Goal: Task Accomplishment & Management: Understand process/instructions

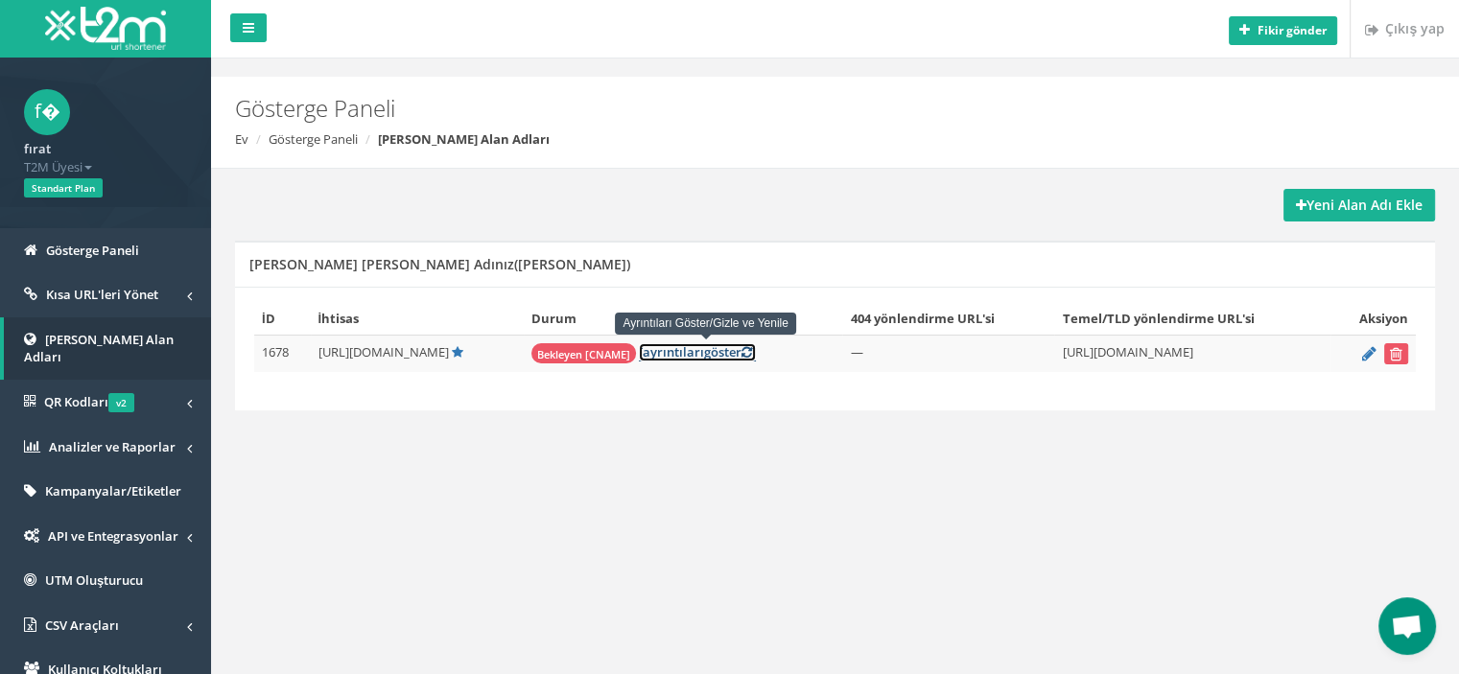
click at [672, 352] on font "ayrıntıları" at bounding box center [673, 351] width 61 height 17
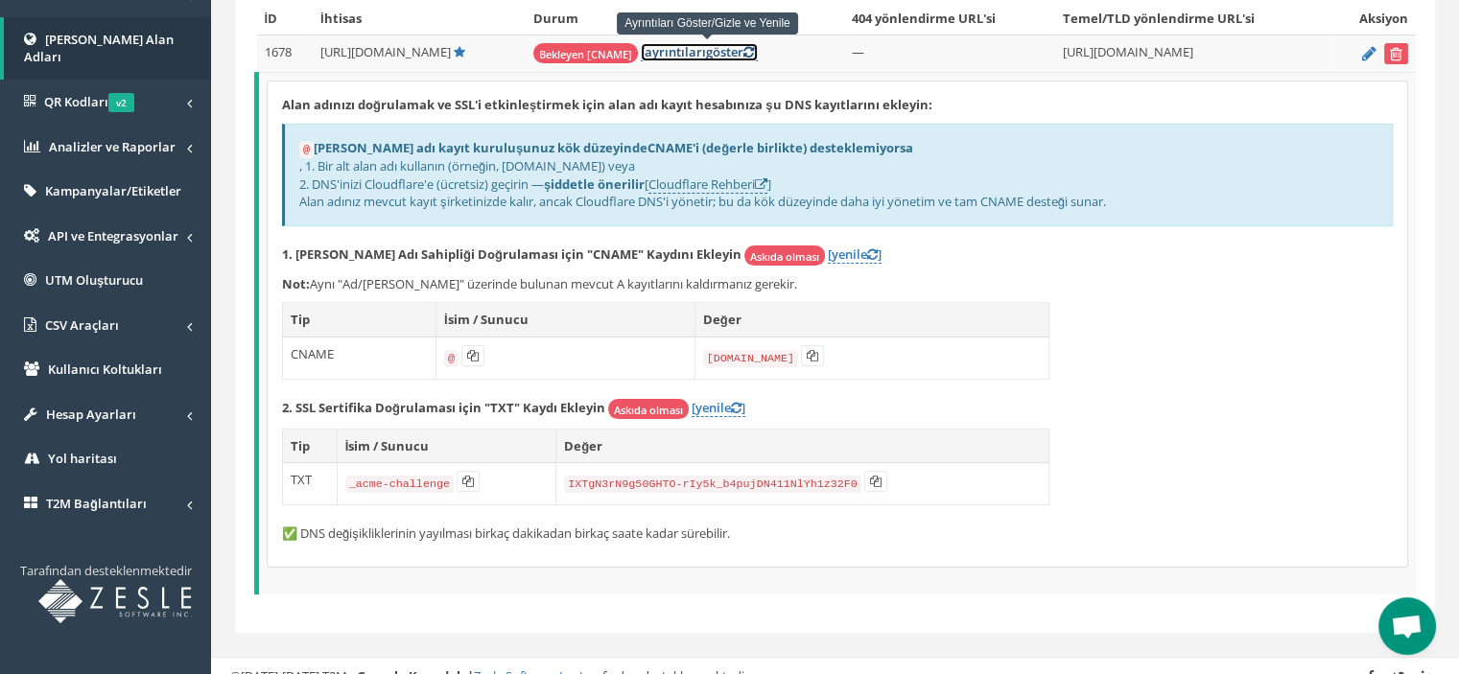
scroll to position [315, 0]
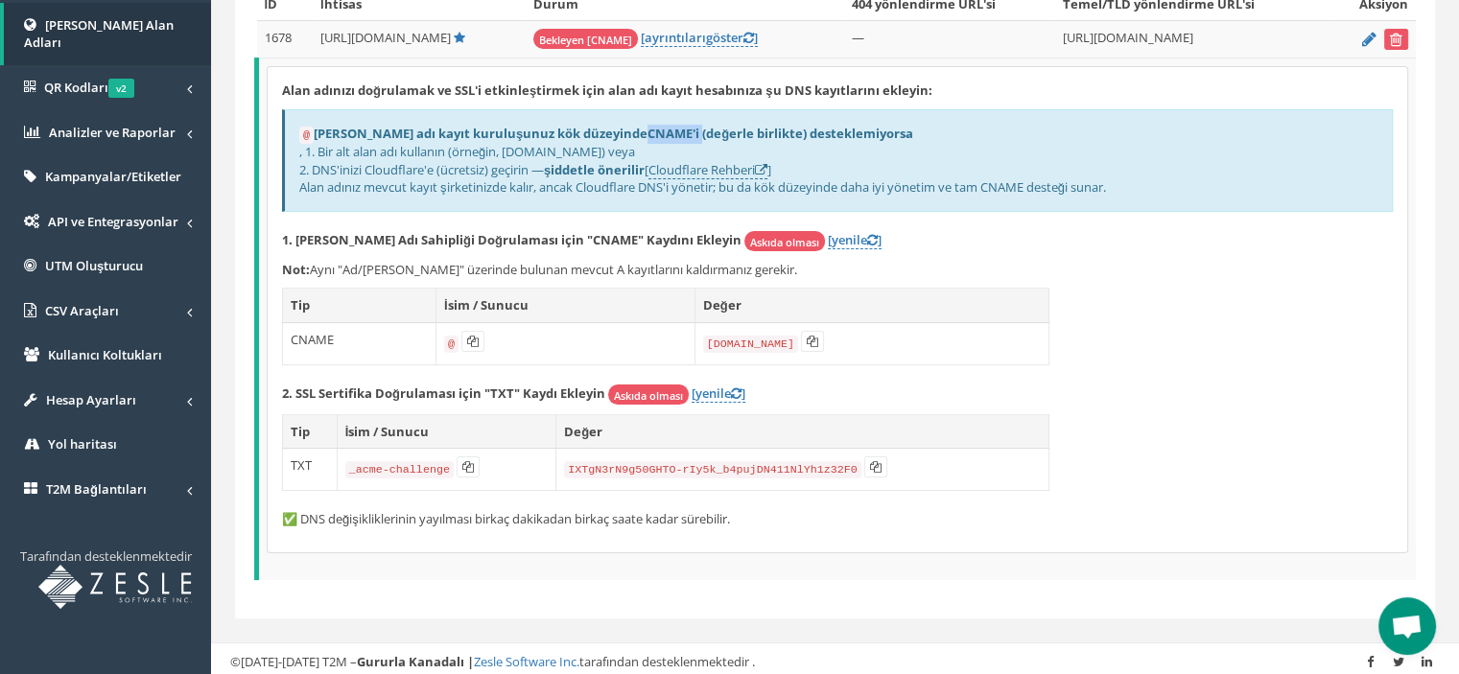
drag, startPoint x: 577, startPoint y: 129, endPoint x: 633, endPoint y: 126, distance: 55.7
click at [647, 126] on font "CNAME'i (değerle birlikte) desteklemiyorsa" at bounding box center [780, 133] width 266 height 17
click at [559, 129] on font "Alan adı kayıt kuruluşunuz kök düzeyinde" at bounding box center [481, 133] width 334 height 17
drag, startPoint x: 321, startPoint y: 149, endPoint x: 551, endPoint y: 141, distance: 230.3
click at [551, 143] on font ", 1. Bir alt alan adı kullanın (örneğin, link.example.com) veya" at bounding box center [467, 151] width 336 height 17
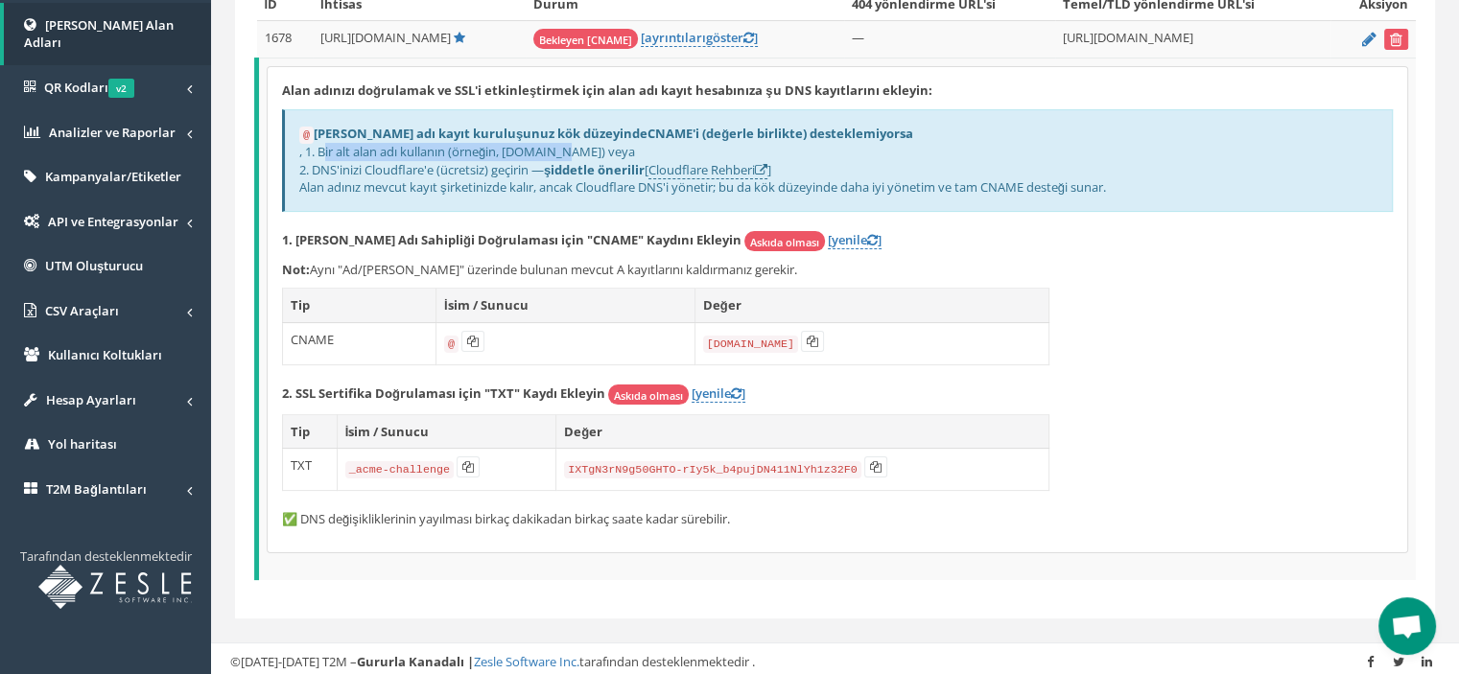
click at [551, 143] on font ", 1. Bir alt alan adı kullanın (örneğin, link.example.com) veya" at bounding box center [467, 151] width 336 height 17
drag, startPoint x: 610, startPoint y: 149, endPoint x: 506, endPoint y: 145, distance: 103.6
click at [506, 145] on font ", 1. Bir alt alan adı kullanın (örneğin, link.example.com) veya" at bounding box center [467, 151] width 336 height 17
click at [347, 166] on font "2. DNS'inizi Cloudflare'e (ücretsiz) geçirin —" at bounding box center [421, 169] width 245 height 17
drag, startPoint x: 315, startPoint y: 164, endPoint x: 335, endPoint y: 164, distance: 20.1
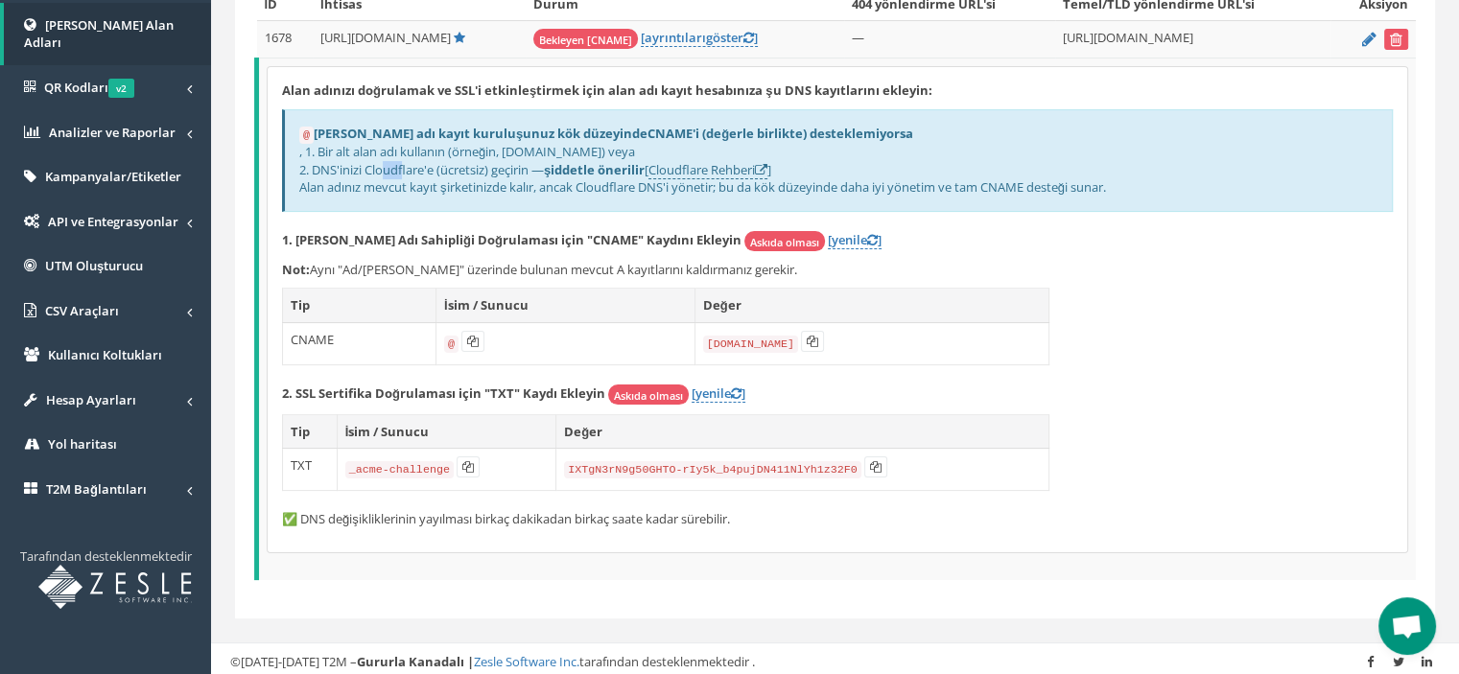
click at [335, 164] on font "2. DNS'inizi Cloudflare'e (ücretsiz) geçirin —" at bounding box center [421, 169] width 245 height 17
click at [717, 168] on font "Cloudflare Rehberi" at bounding box center [701, 169] width 106 height 17
click at [404, 164] on font "2. DNS'inizi Cloudflare'e (ücretsiz) geçirin —" at bounding box center [421, 169] width 245 height 17
drag, startPoint x: 367, startPoint y: 165, endPoint x: 425, endPoint y: 161, distance: 57.7
click at [425, 161] on font "2. DNS'inizi Cloudflare'e (ücretsiz) geçirin —" at bounding box center [421, 169] width 245 height 17
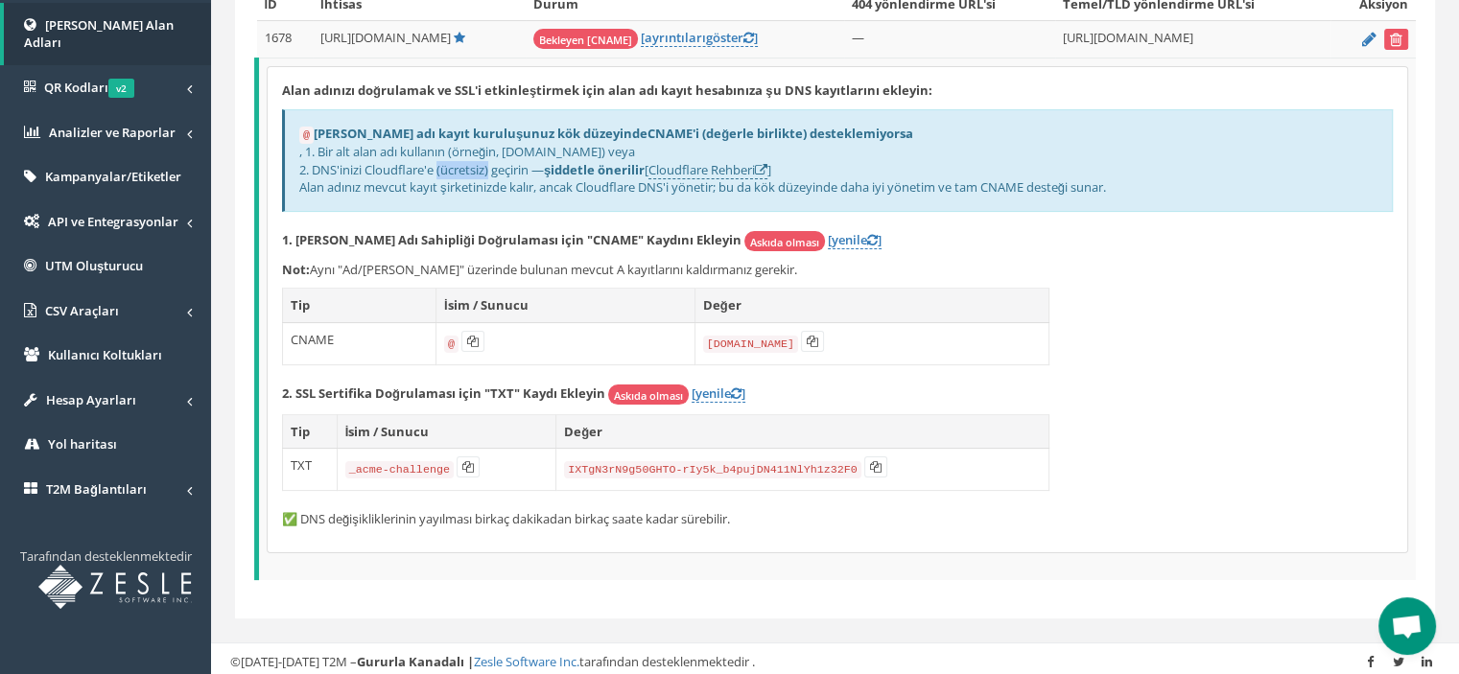
click at [425, 161] on font "2. DNS'inizi Cloudflare'e (ücretsiz) geçirin —" at bounding box center [421, 169] width 245 height 17
drag, startPoint x: 365, startPoint y: 164, endPoint x: 420, endPoint y: 165, distance: 54.7
click at [420, 165] on font "2. DNS'inizi Cloudflare'e (ücretsiz) geçirin —" at bounding box center [421, 169] width 245 height 17
click at [421, 165] on font "2. DNS'inizi Cloudflare'e (ücretsiz) geçirin —" at bounding box center [421, 169] width 245 height 17
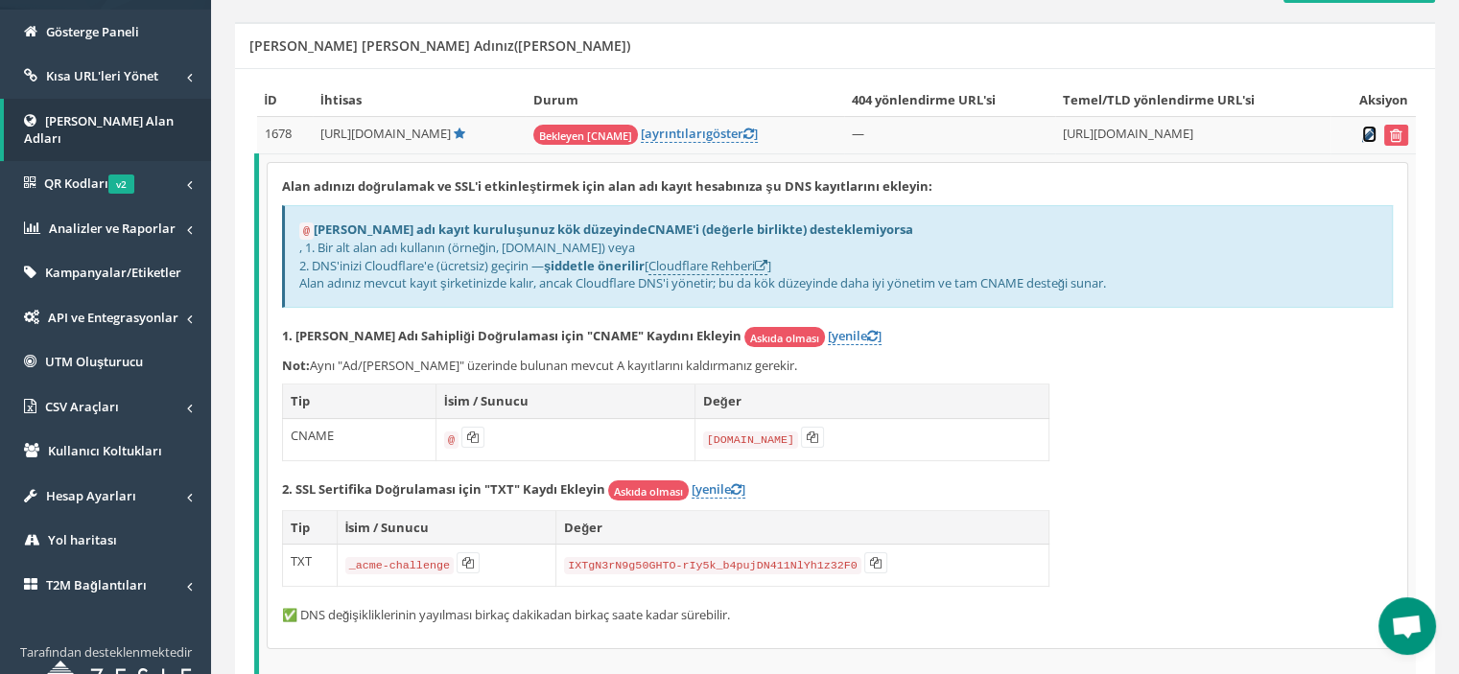
click at [1368, 130] on icon at bounding box center [1369, 135] width 14 height 12
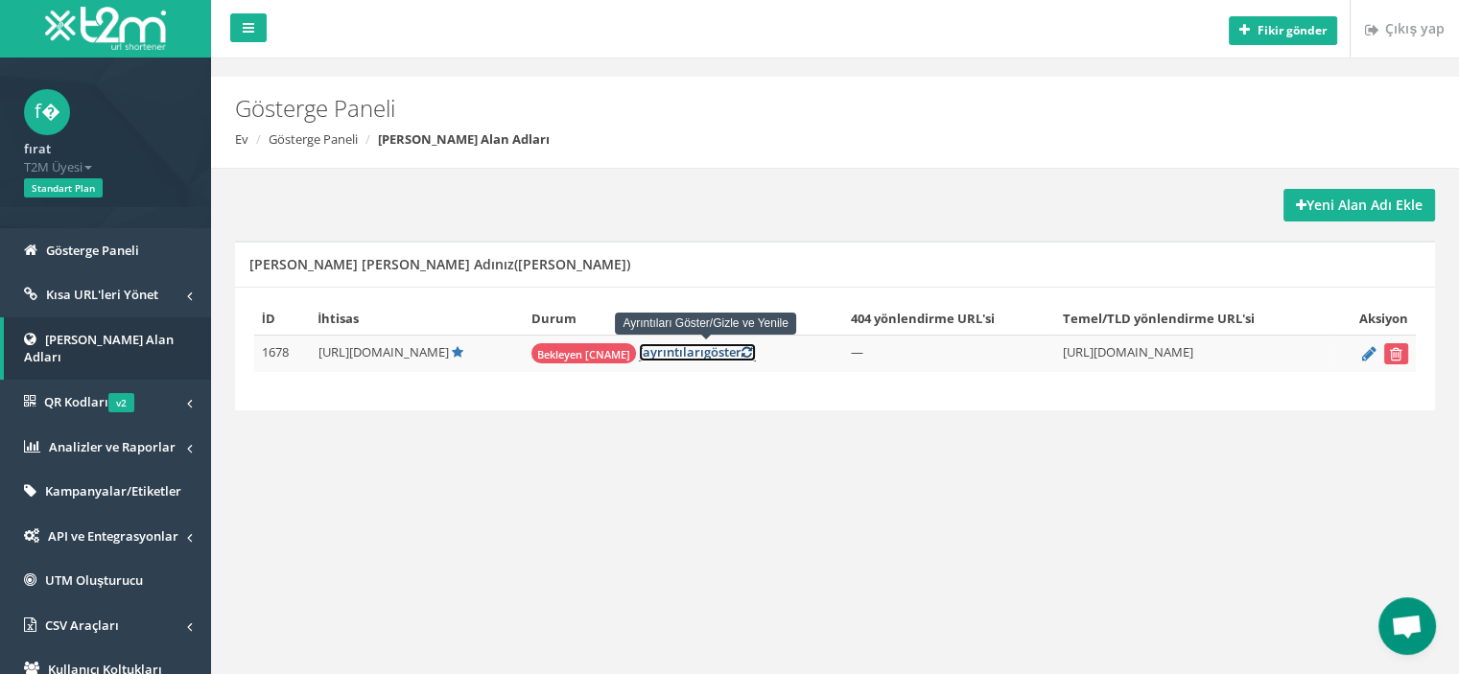
click at [671, 349] on font "ayrıntıları" at bounding box center [673, 351] width 61 height 17
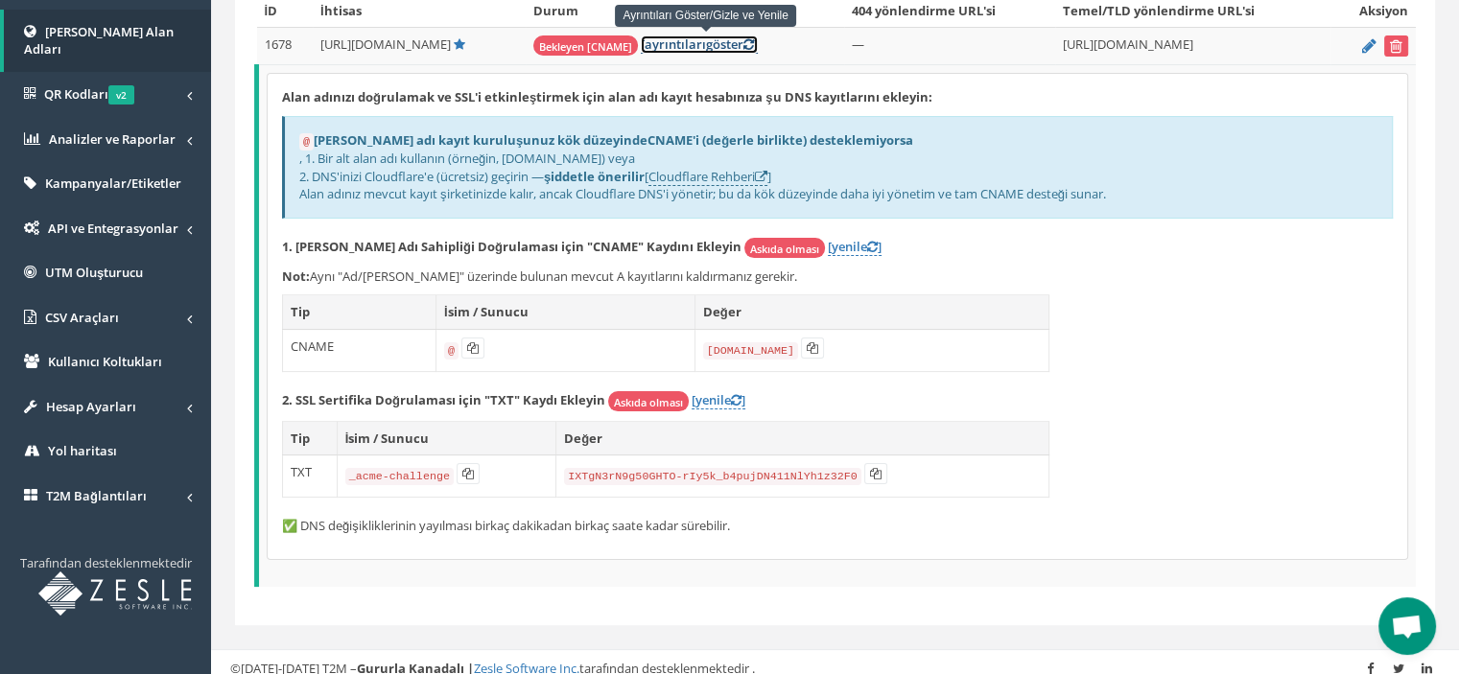
scroll to position [315, 0]
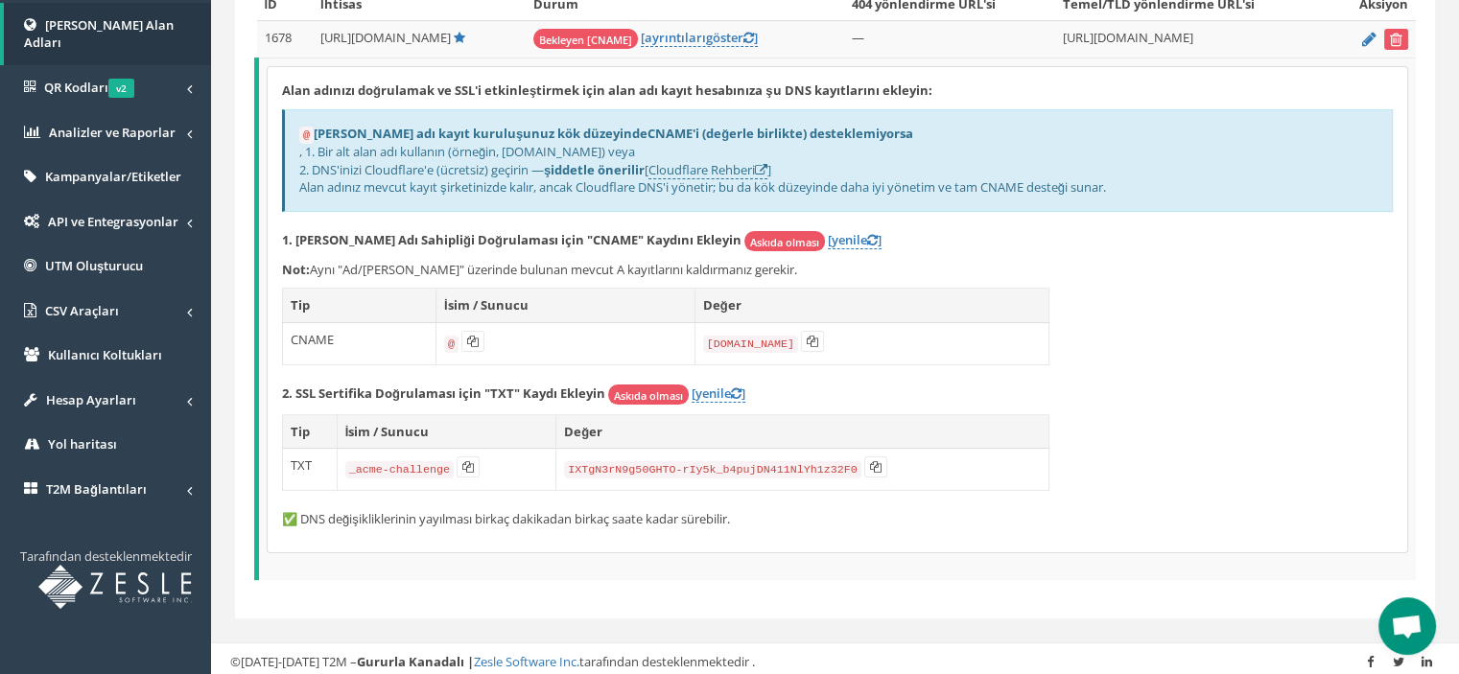
click at [283, 516] on font "✅ DNS değişikliklerinin yayılması birkaç dakikadan birkaç saate kadar sürebilir." at bounding box center [506, 518] width 448 height 17
click at [291, 510] on font "✅ DNS değişikliklerinin yayılması birkaç dakikadan birkaç saate kadar sürebilir." at bounding box center [506, 518] width 448 height 17
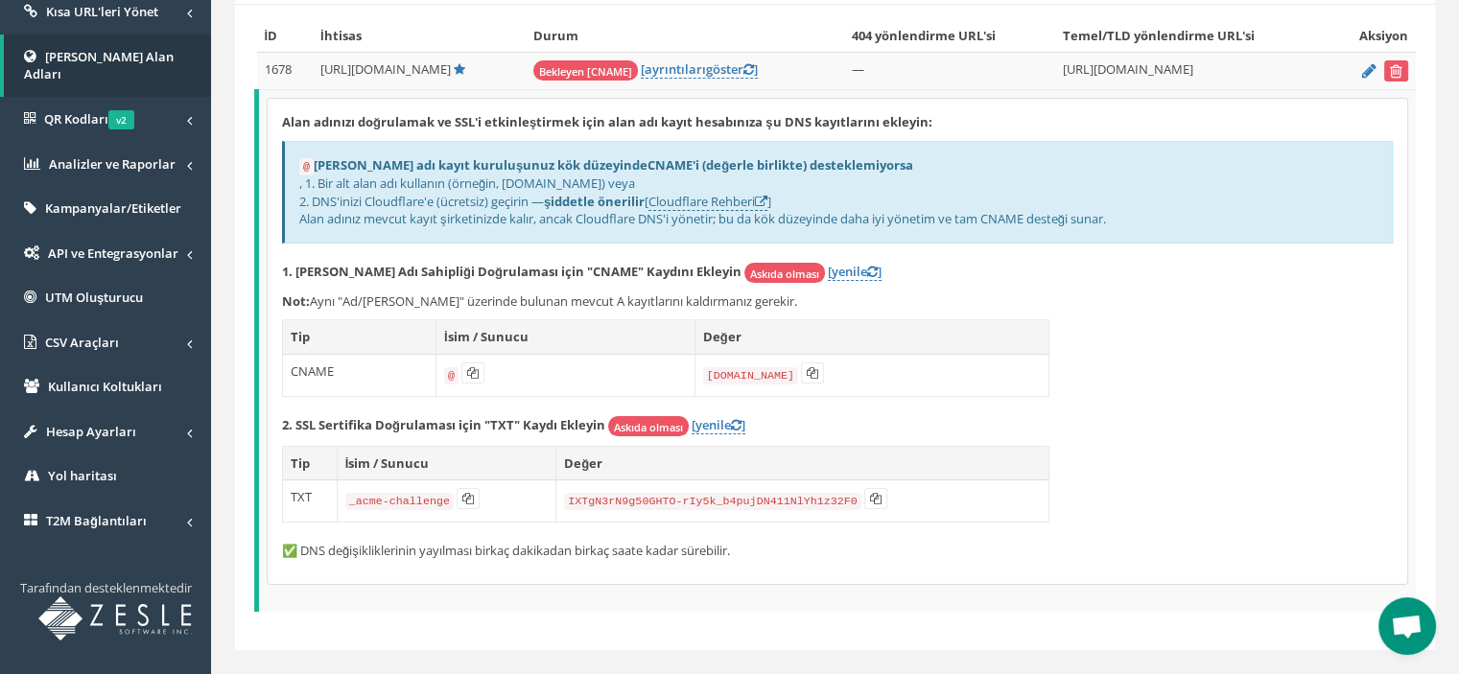
scroll to position [281, 0]
